Goal: Navigation & Orientation: Locate item on page

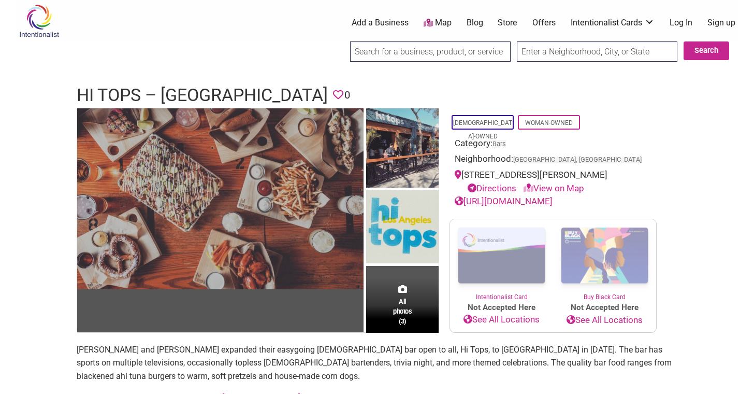
click at [246, 195] on img at bounding box center [220, 198] width 286 height 181
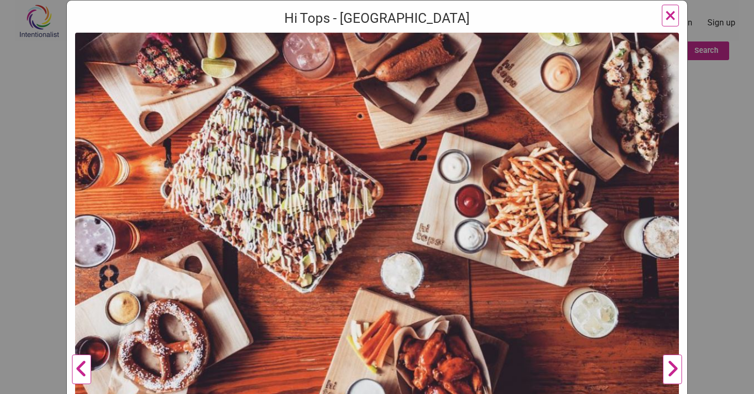
click at [668, 359] on button "Next" at bounding box center [672, 369] width 28 height 673
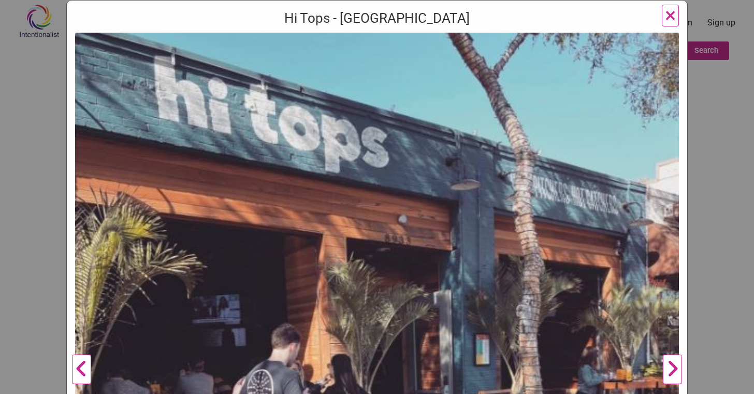
click at [668, 364] on button "Next" at bounding box center [672, 369] width 28 height 673
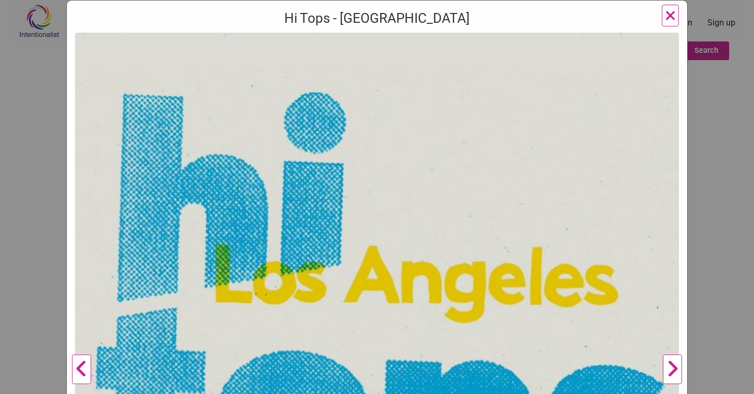
click at [666, 366] on button "Next" at bounding box center [672, 369] width 28 height 673
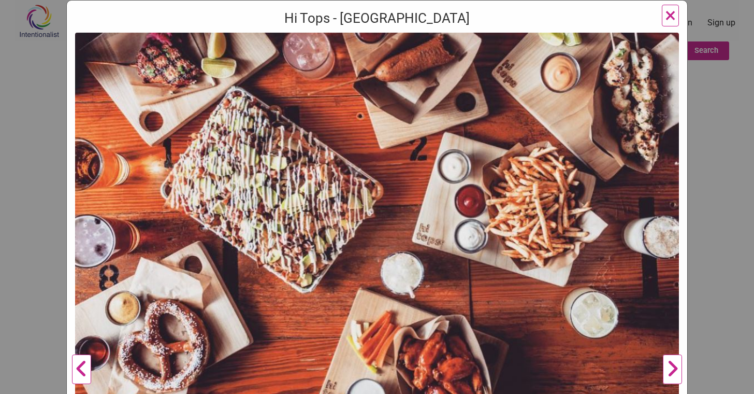
click at [666, 366] on button "Next" at bounding box center [672, 369] width 28 height 673
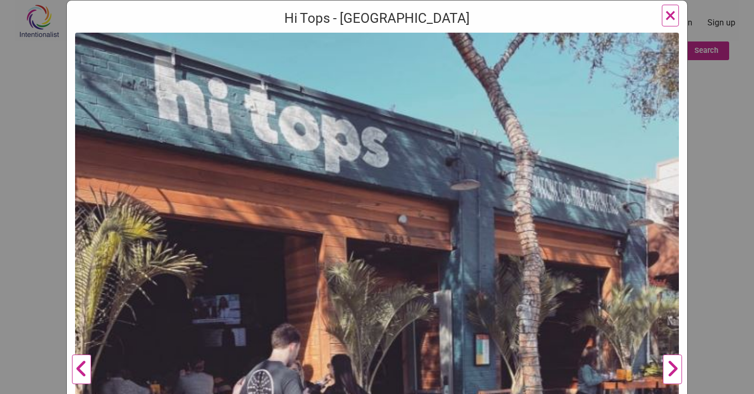
click at [666, 366] on button "Next" at bounding box center [672, 369] width 28 height 673
click at [668, 361] on button "Next" at bounding box center [672, 369] width 28 height 673
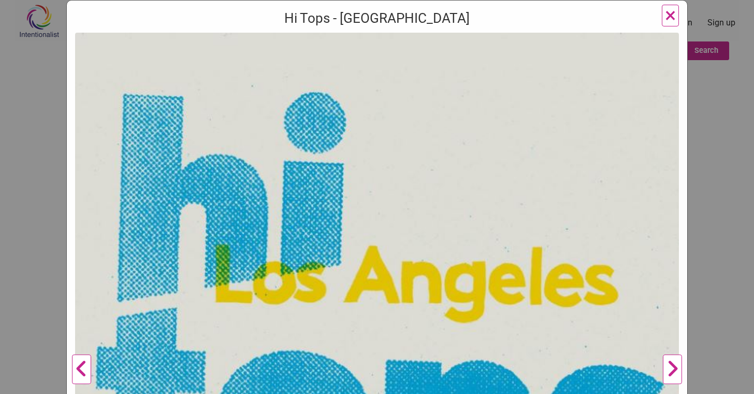
click at [670, 367] on button "Next" at bounding box center [672, 369] width 28 height 673
click at [673, 368] on button "Next" at bounding box center [672, 369] width 28 height 673
click at [672, 370] on button "Next" at bounding box center [672, 369] width 28 height 673
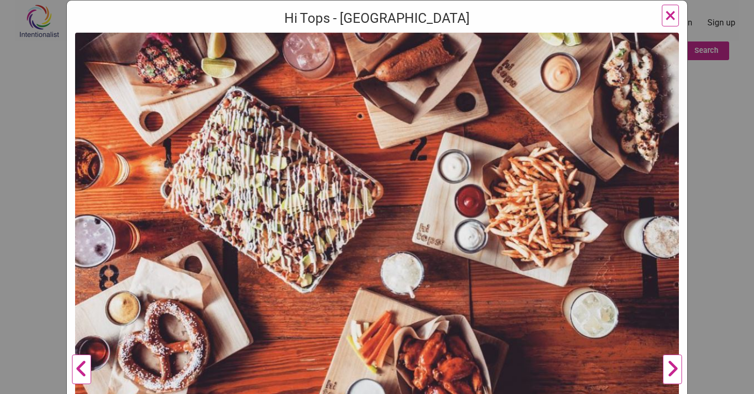
click at [681, 364] on button "Next" at bounding box center [672, 369] width 28 height 673
click at [674, 368] on button "Next" at bounding box center [672, 369] width 28 height 673
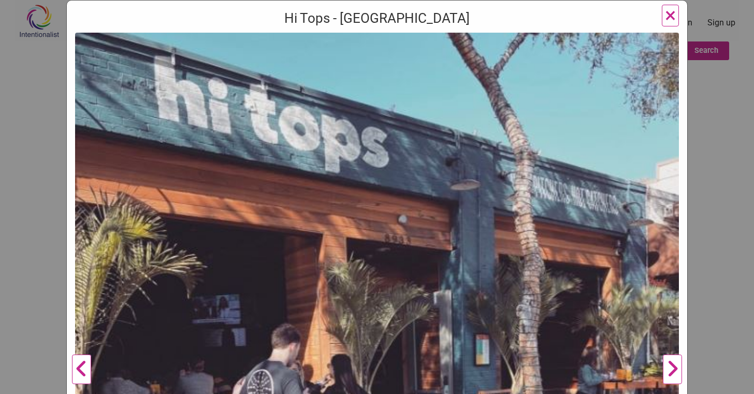
click at [670, 368] on button "Next" at bounding box center [672, 369] width 28 height 673
